Goal: Task Accomplishment & Management: Use online tool/utility

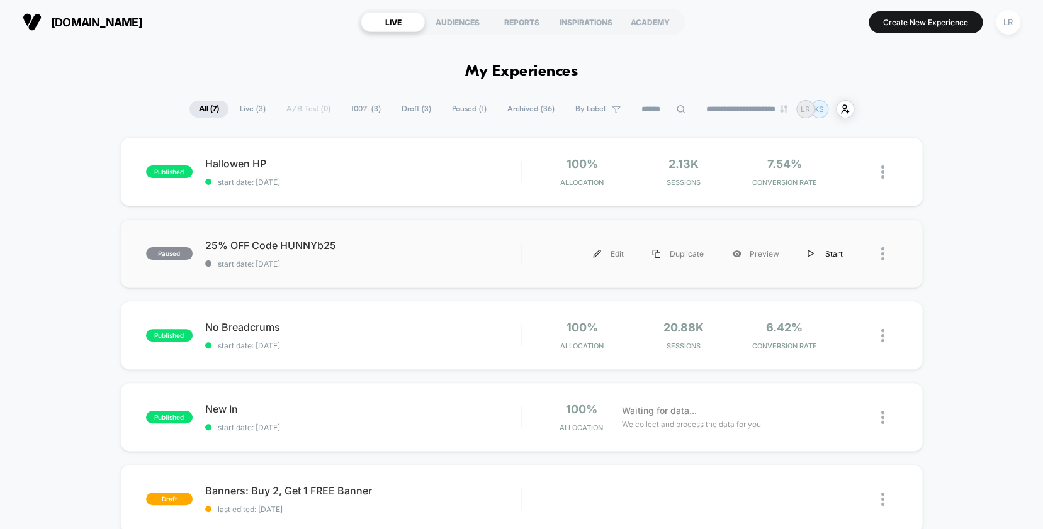
click at [809, 255] on img at bounding box center [811, 254] width 6 height 8
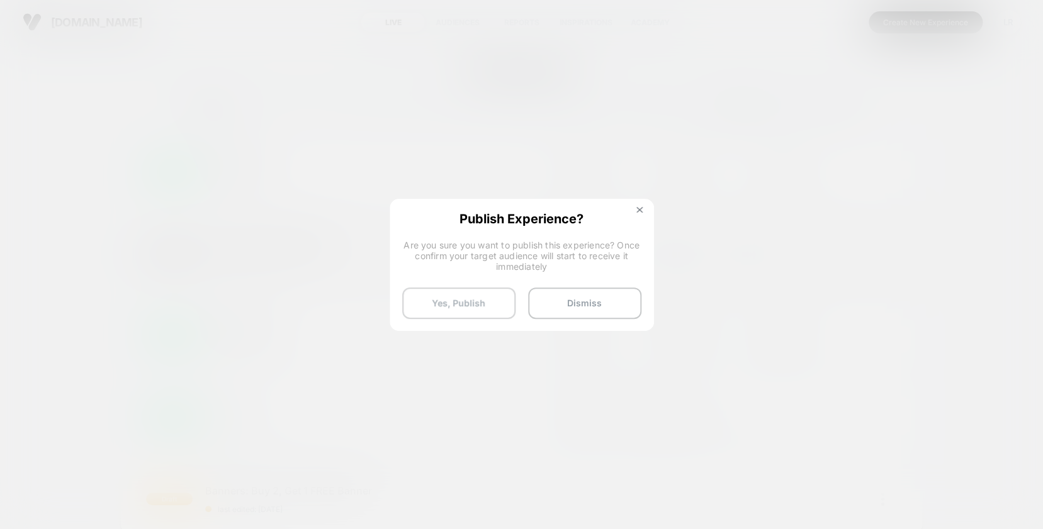
click at [489, 304] on button "Yes, Publish" at bounding box center [458, 303] width 113 height 31
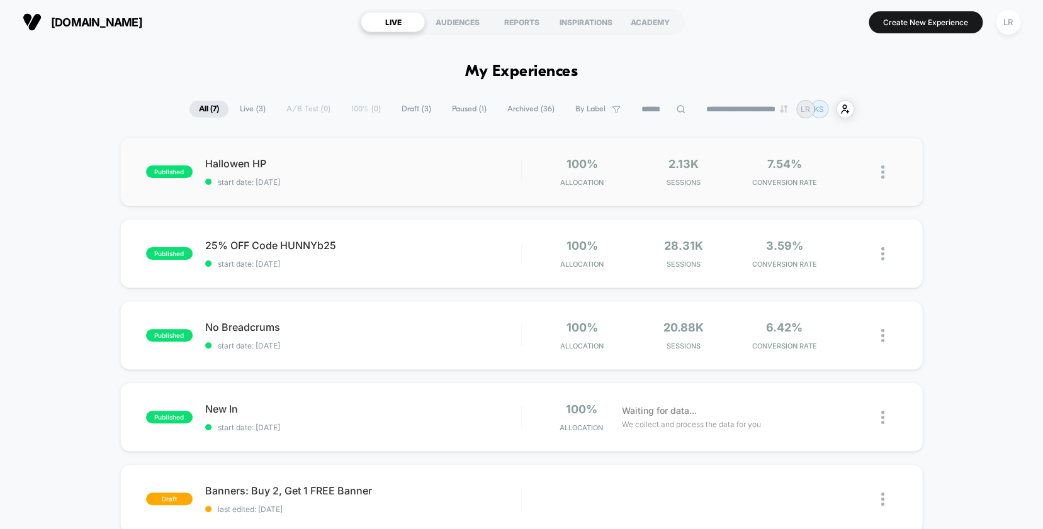
click at [882, 168] on img at bounding box center [882, 172] width 3 height 13
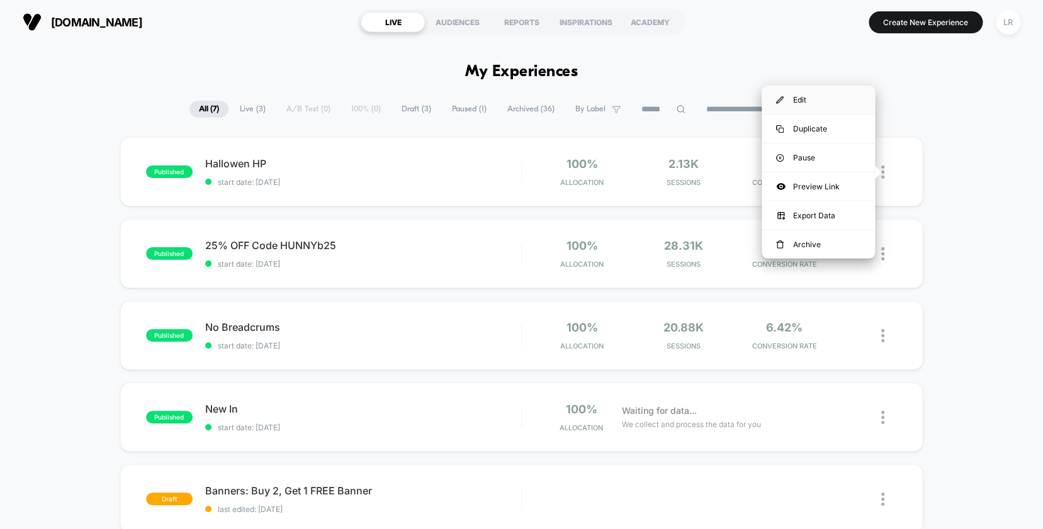
click at [831, 104] on div "Edit" at bounding box center [818, 100] width 113 height 28
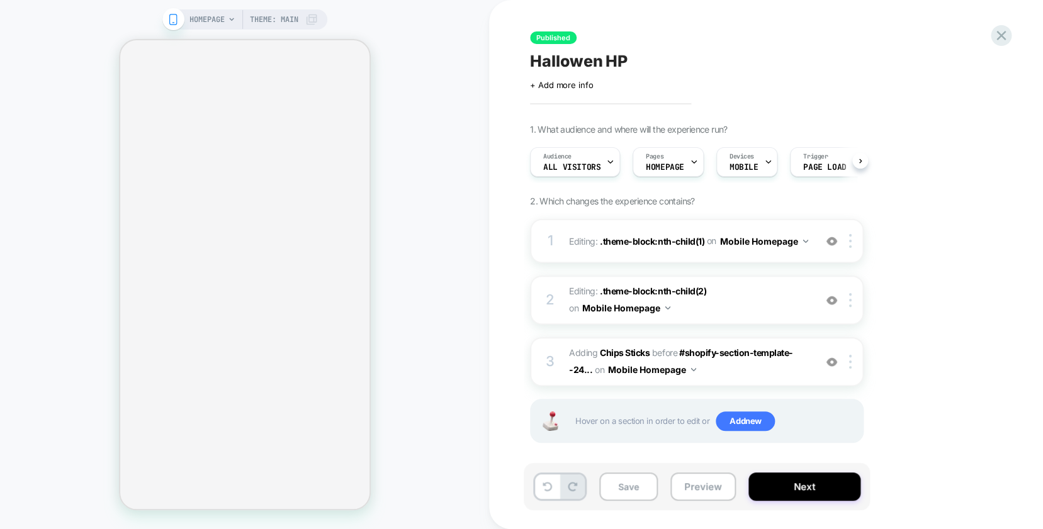
scroll to position [0, 1]
click at [765, 374] on span "#_loomi_addon_1753800445923 Adding Chips Sticks BEFORE #shopify-section-templat…" at bounding box center [689, 362] width 240 height 34
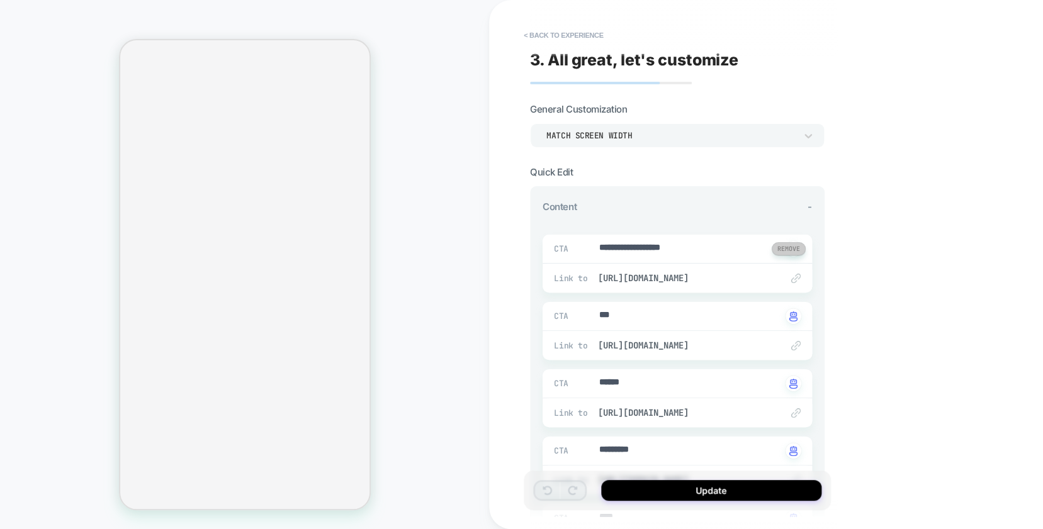
click at [788, 251] on button at bounding box center [789, 248] width 34 height 13
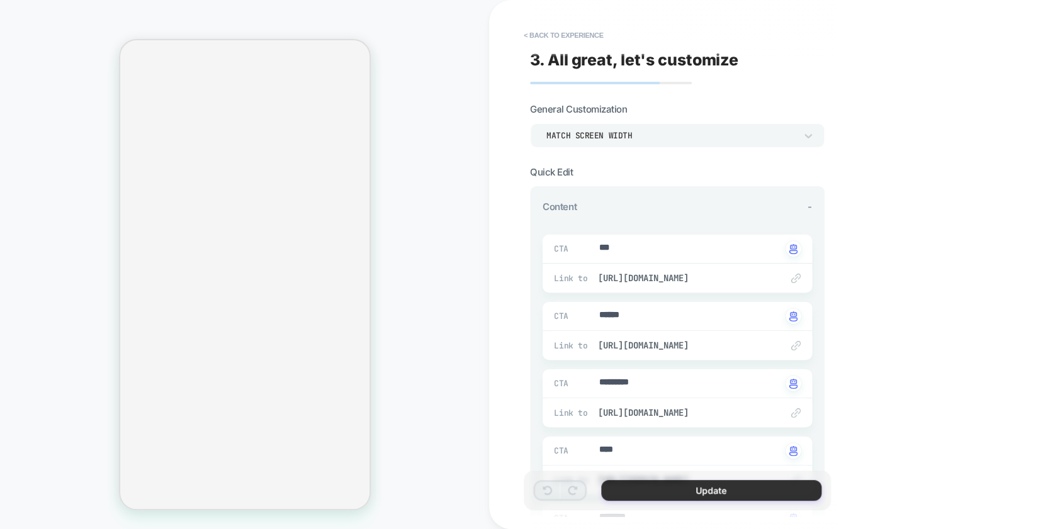
click at [716, 494] on button "Update" at bounding box center [711, 490] width 220 height 21
type textarea "*"
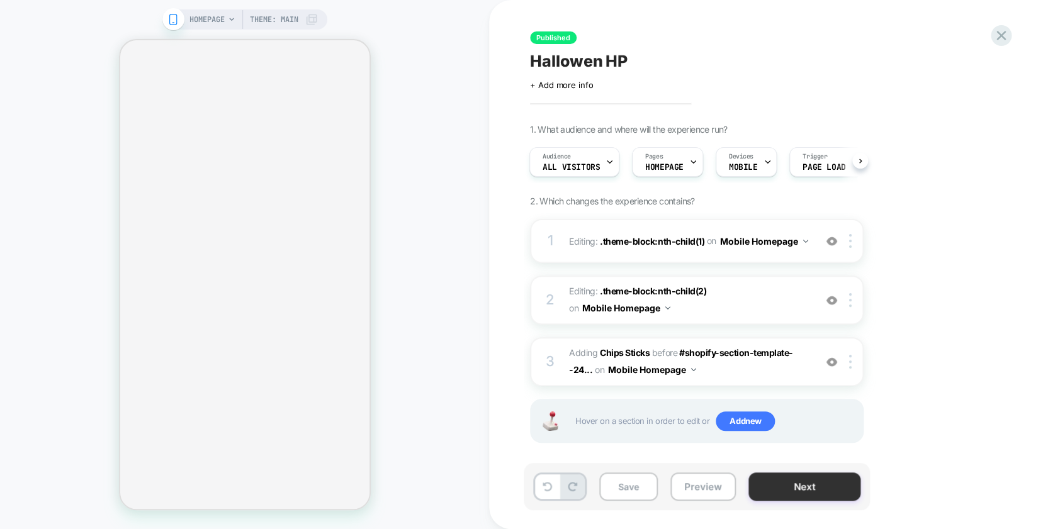
click at [782, 493] on button "Next" at bounding box center [804, 487] width 112 height 28
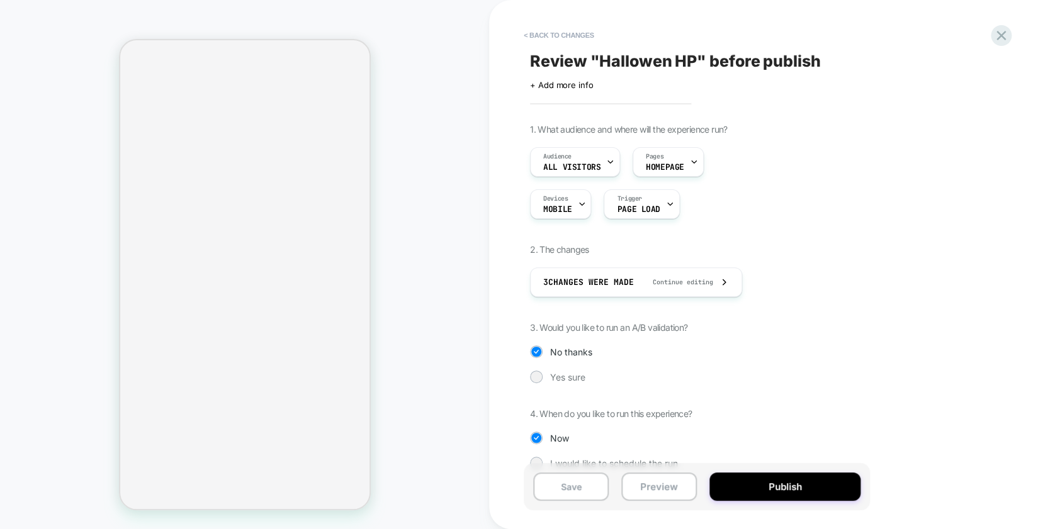
click at [782, 493] on button "Publish" at bounding box center [784, 487] width 151 height 28
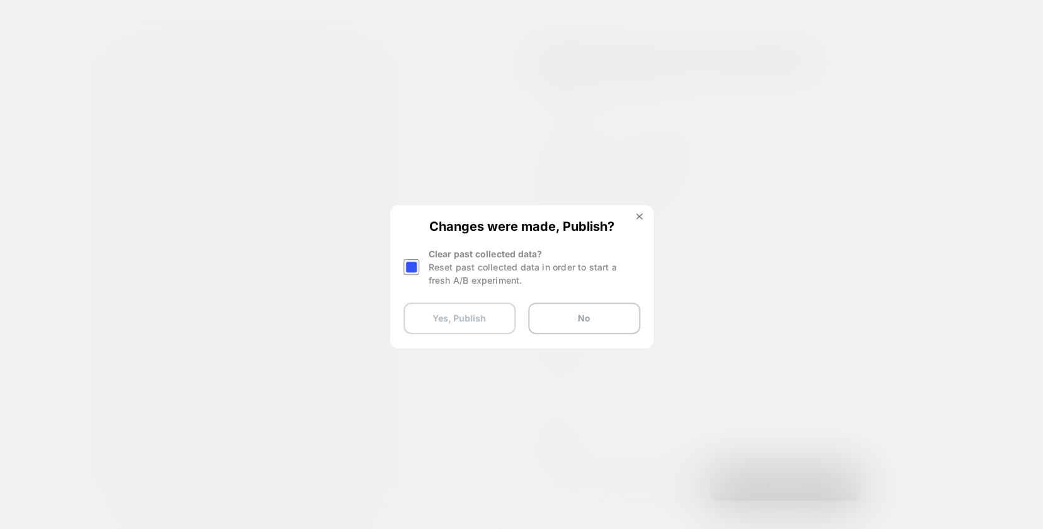
click at [465, 321] on button "Yes, Publish" at bounding box center [460, 318] width 112 height 31
